Goal: Transaction & Acquisition: Download file/media

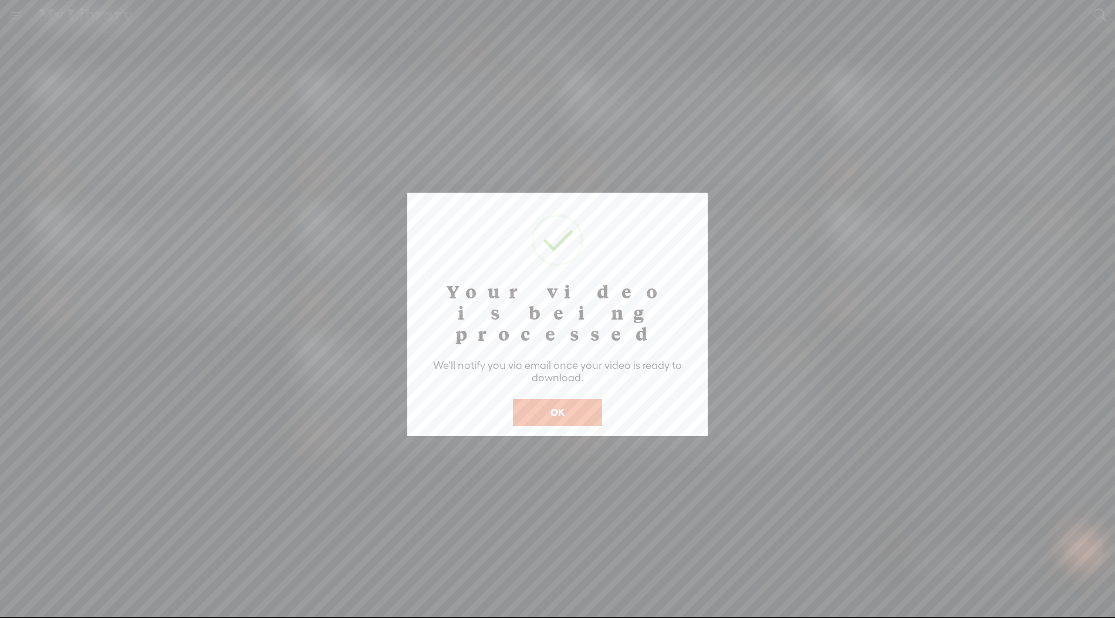
click at [551, 399] on button "OK" at bounding box center [557, 412] width 89 height 27
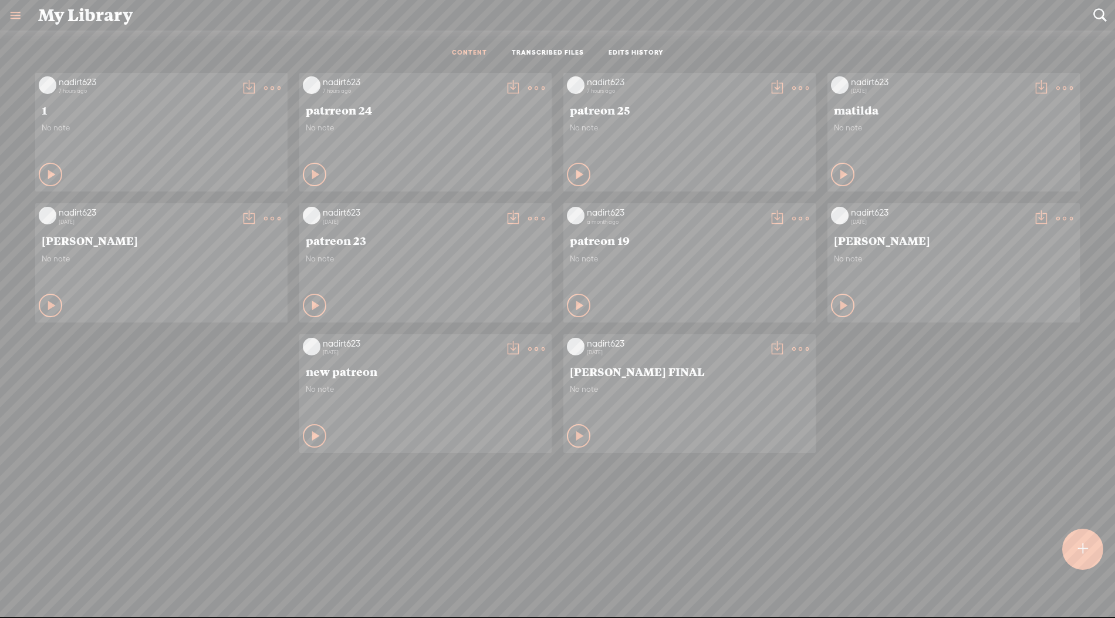
click at [79, 109] on span "1" at bounding box center [162, 110] width 240 height 14
click at [46, 172] on icon at bounding box center [52, 174] width 12 height 12
click at [45, 176] on icon at bounding box center [51, 174] width 12 height 12
click at [275, 85] on t at bounding box center [272, 88] width 16 height 16
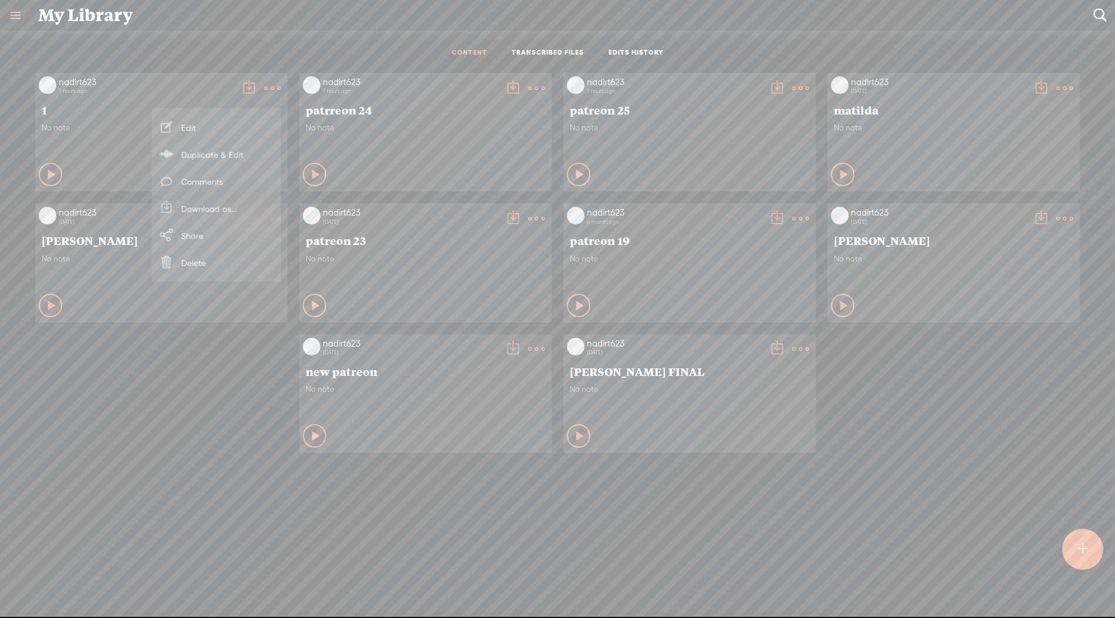
click at [225, 211] on link "Download as..." at bounding box center [216, 208] width 117 height 27
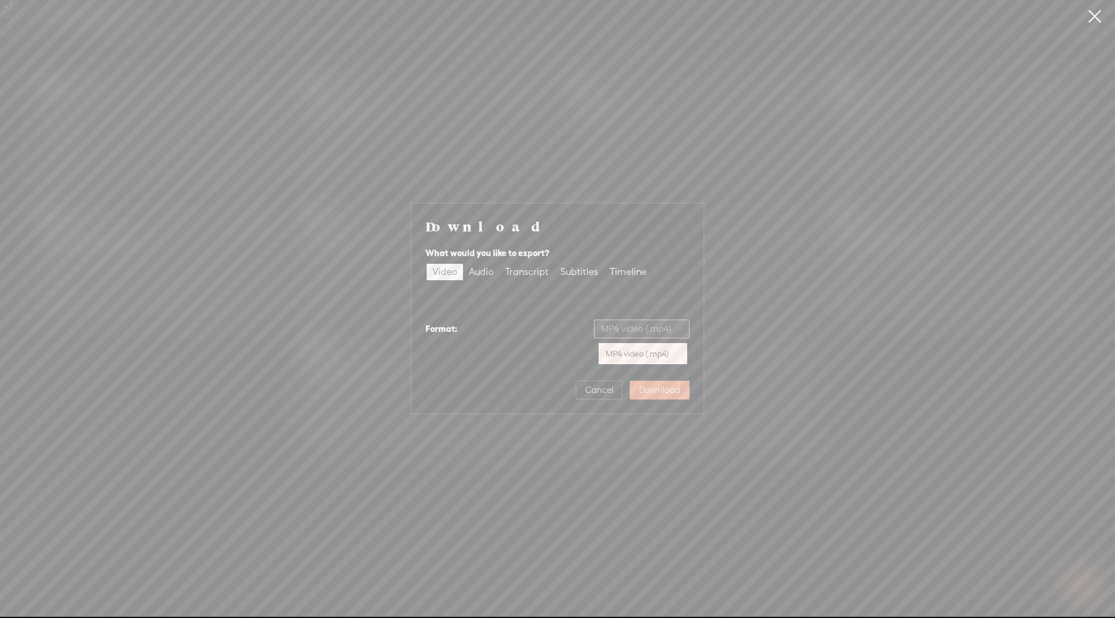
click at [652, 328] on span "MP4 video (.mp4)" at bounding box center [642, 329] width 82 height 18
click at [537, 359] on div "Download What would you like to export? Video Audio Transcript Subtitles Timeli…" at bounding box center [558, 308] width 264 height 182
click at [488, 275] on div "Audio" at bounding box center [481, 272] width 25 height 16
click at [463, 264] on input "Audio" at bounding box center [463, 264] width 0 height 0
click at [654, 329] on span "WAV audio (.wav)" at bounding box center [642, 329] width 81 height 18
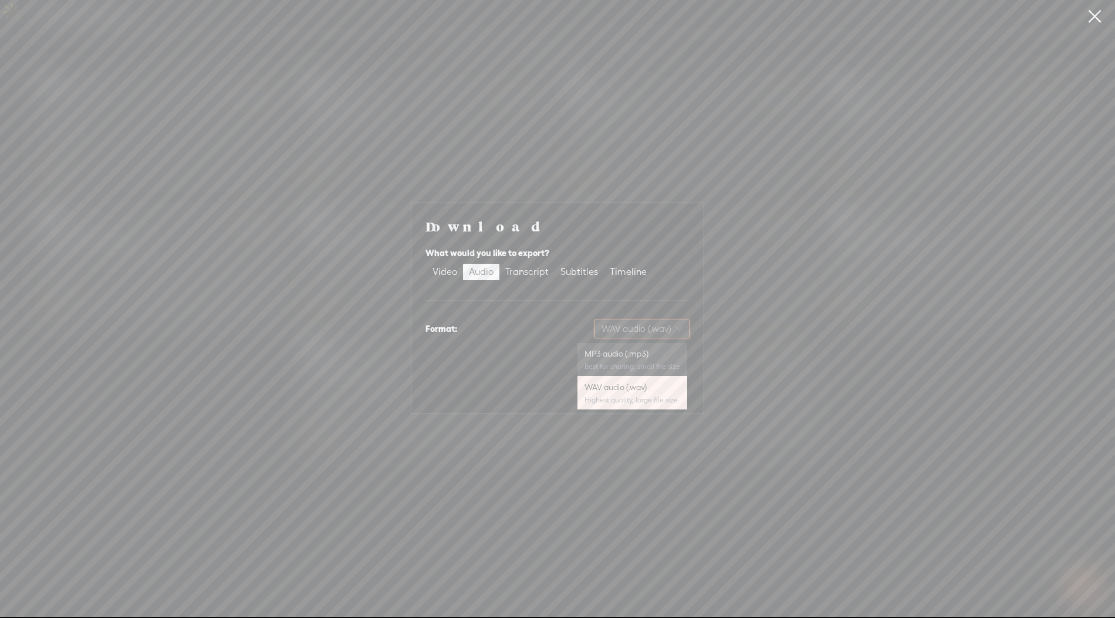
click at [606, 356] on div "MP3 audio (.mp3)" at bounding box center [633, 354] width 96 height 12
click at [664, 394] on span "Download" at bounding box center [659, 390] width 41 height 12
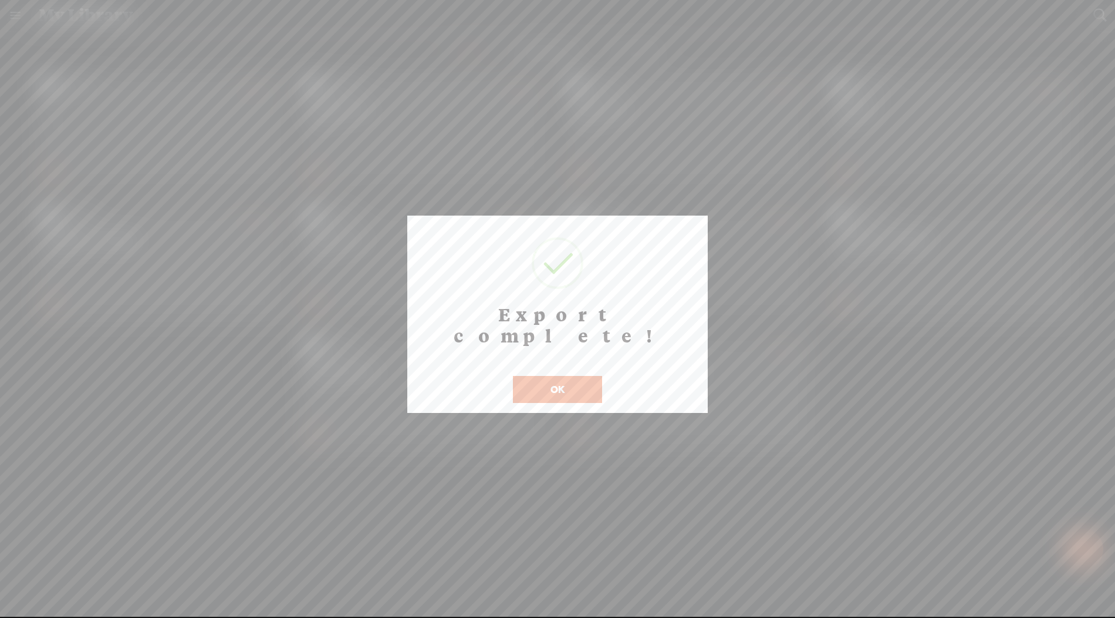
click at [559, 376] on button "OK" at bounding box center [557, 389] width 89 height 27
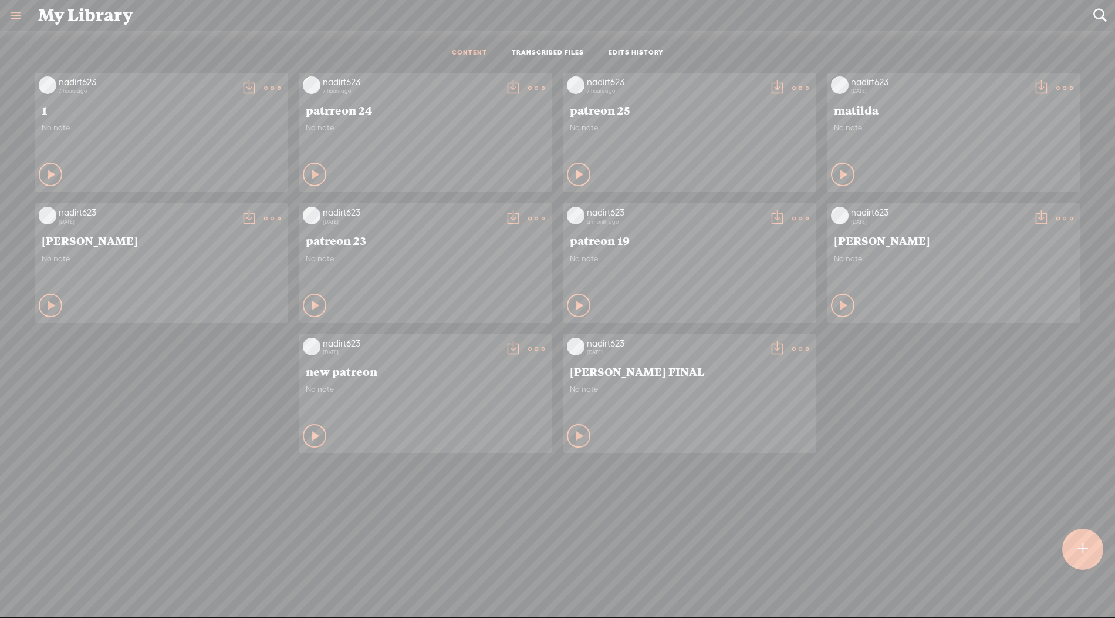
drag, startPoint x: 559, startPoint y: 362, endPoint x: 569, endPoint y: 366, distance: 10.6
click at [565, 364] on div "nadirt623 7 hours ago 1 No note Play Content Private" at bounding box center [558, 263] width 1098 height 392
click at [265, 87] on t at bounding box center [272, 88] width 16 height 16
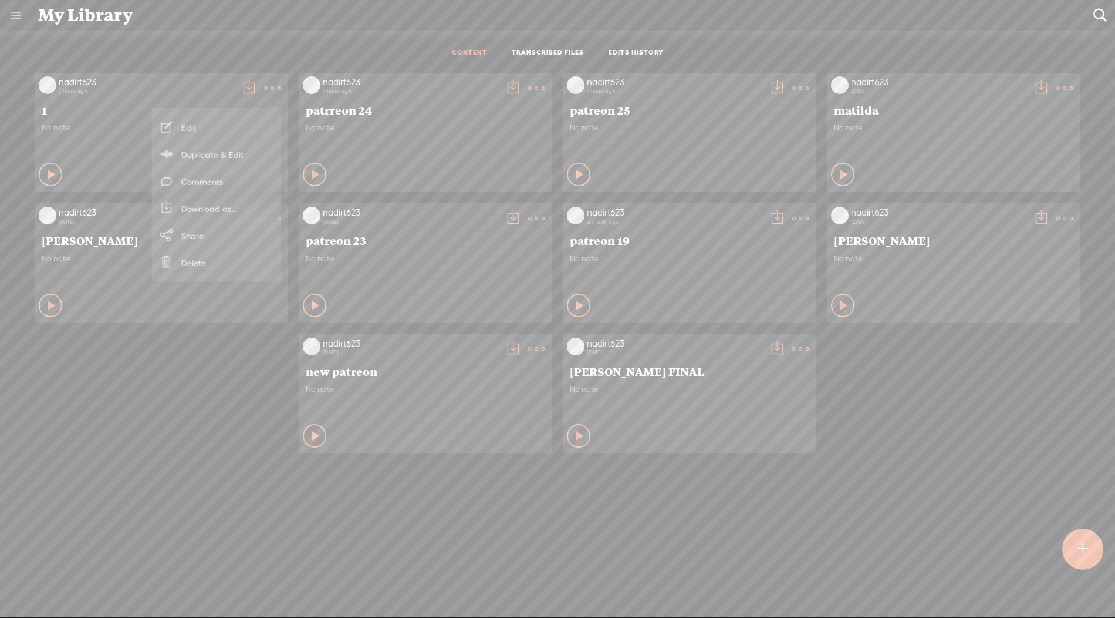
click at [673, 494] on div "nadirt623 7 hours ago 1 No note Play Content Private" at bounding box center [558, 355] width 1098 height 576
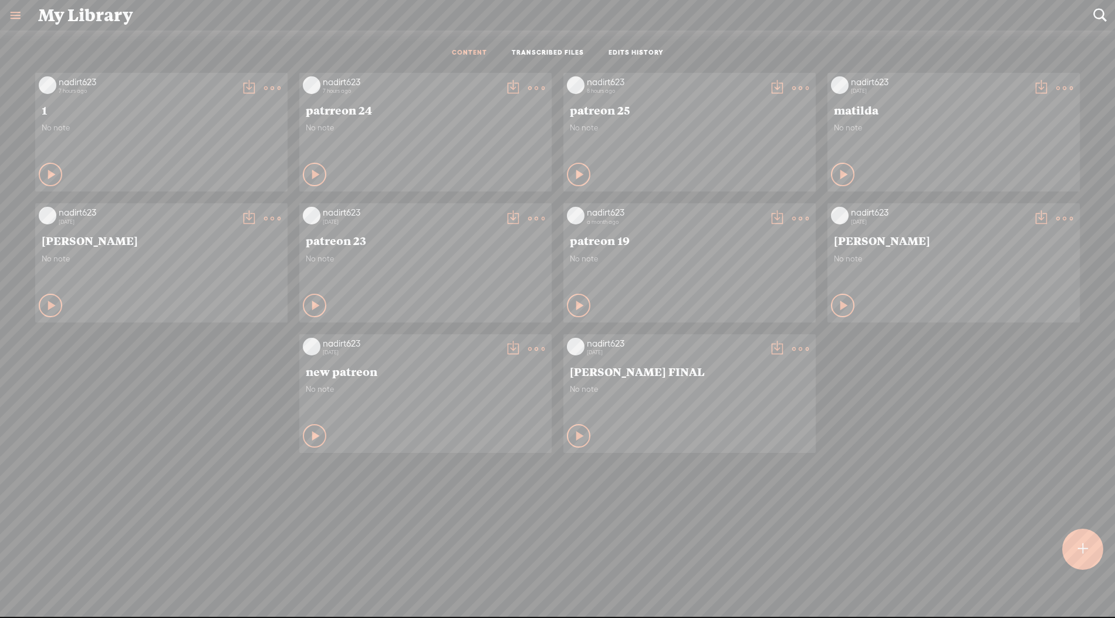
click at [274, 86] on t at bounding box center [272, 88] width 16 height 16
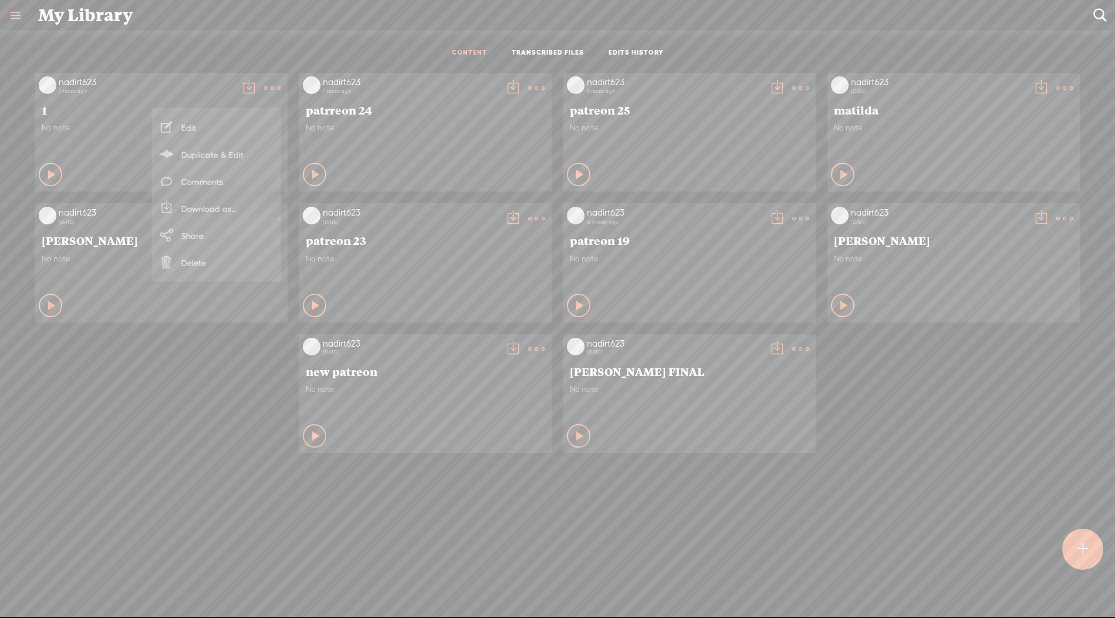
click at [226, 210] on link "Download as..." at bounding box center [216, 208] width 117 height 27
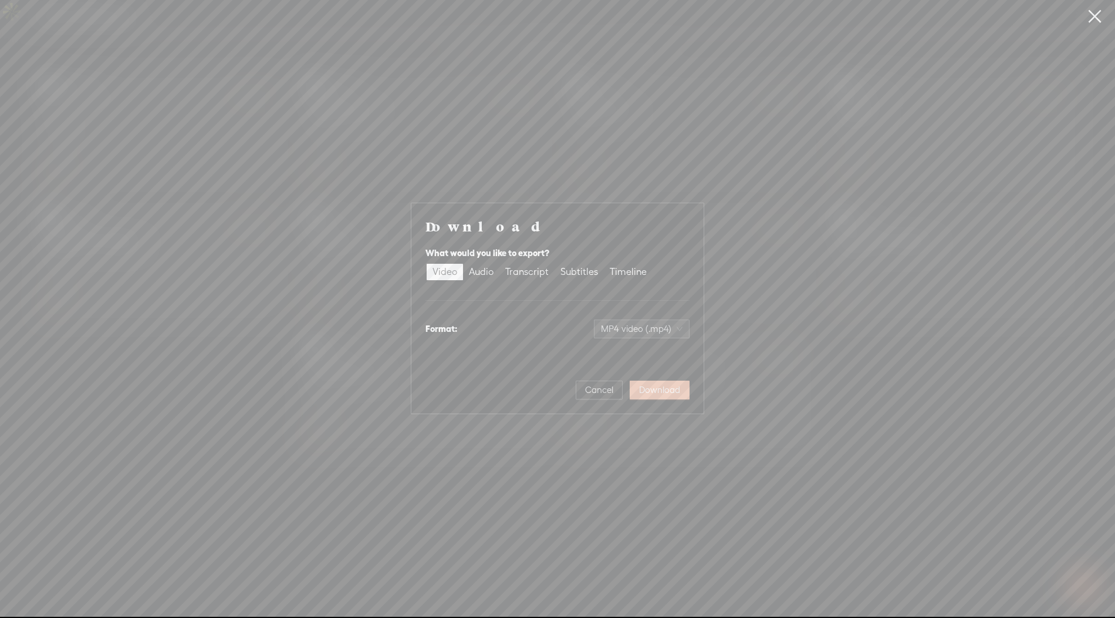
click at [684, 393] on button "Download" at bounding box center [660, 389] width 60 height 19
